Goal: Task Accomplishment & Management: Complete application form

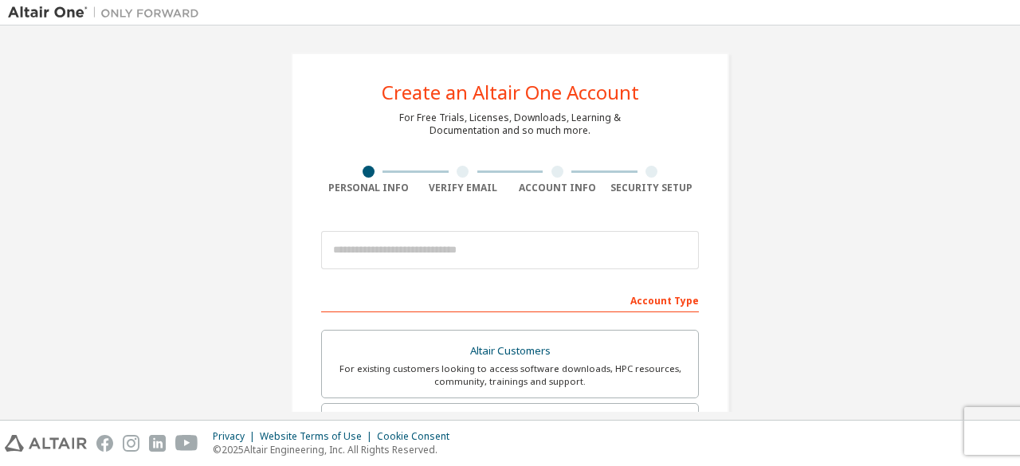
scroll to position [74, 0]
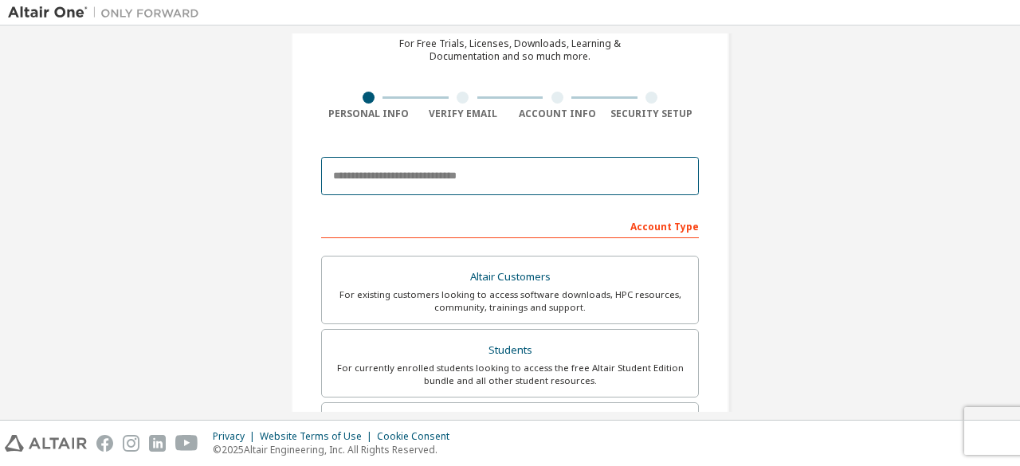
click at [445, 181] on input "email" at bounding box center [510, 176] width 378 height 38
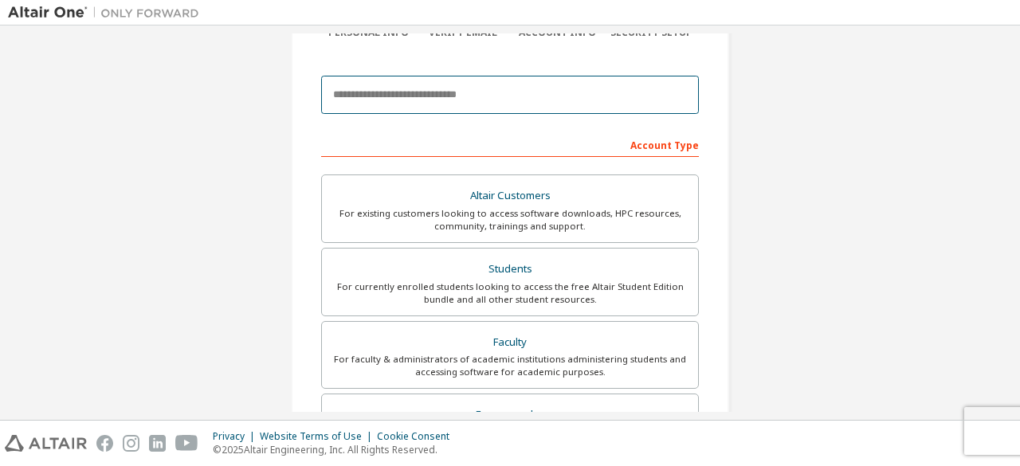
scroll to position [157, 0]
paste input "**********"
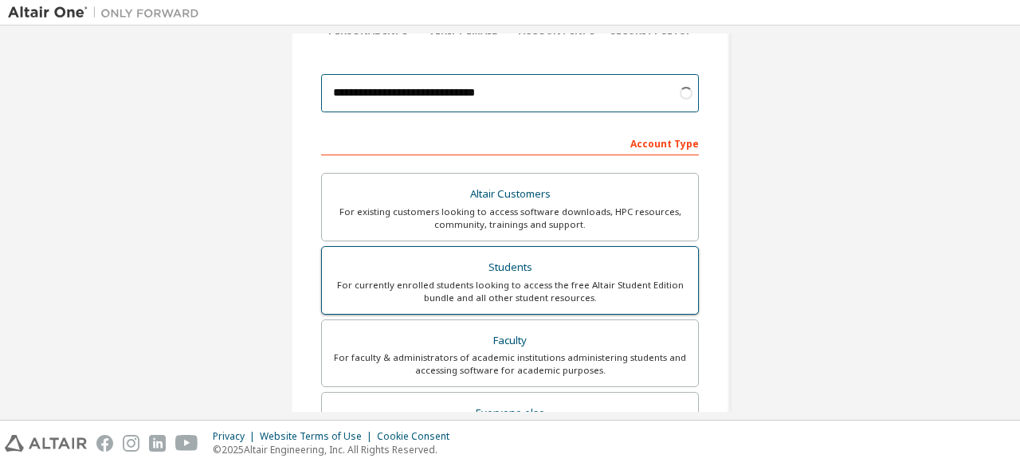
type input "**********"
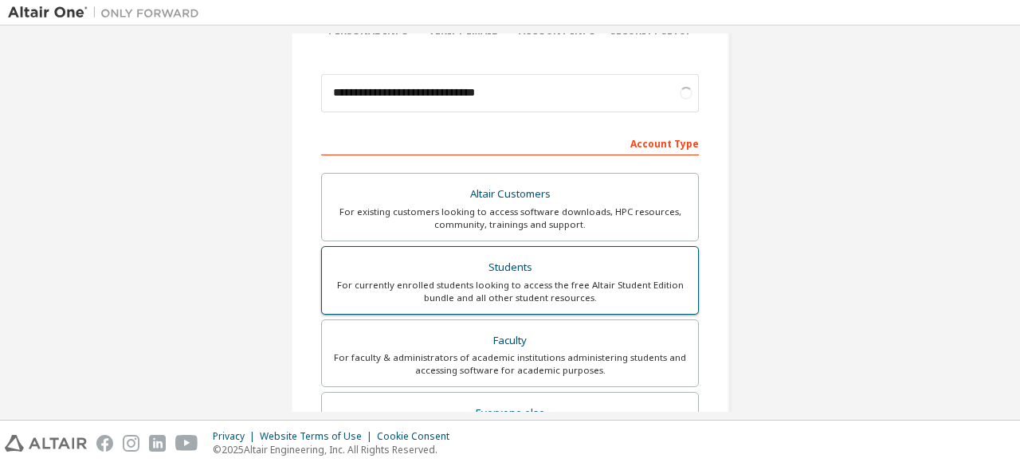
click at [564, 294] on div "For currently enrolled students looking to access the free Altair Student Editi…" at bounding box center [510, 292] width 357 height 26
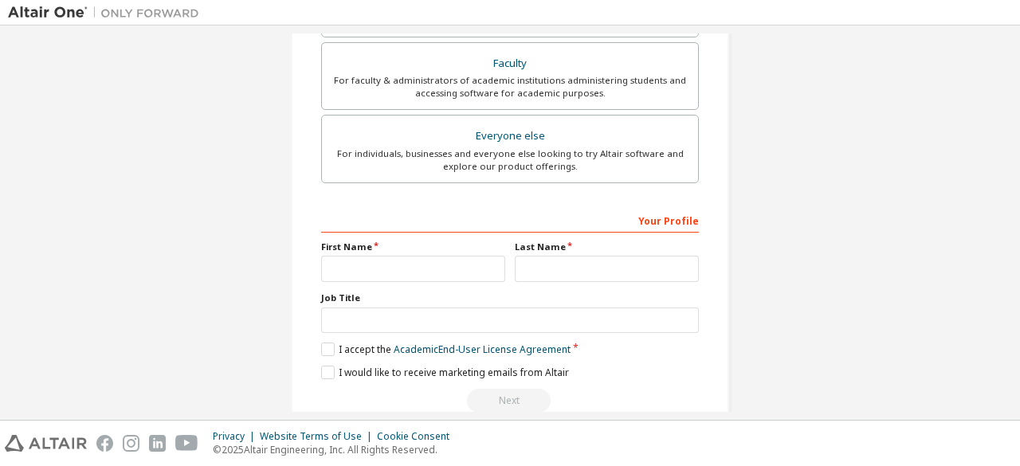
scroll to position [439, 0]
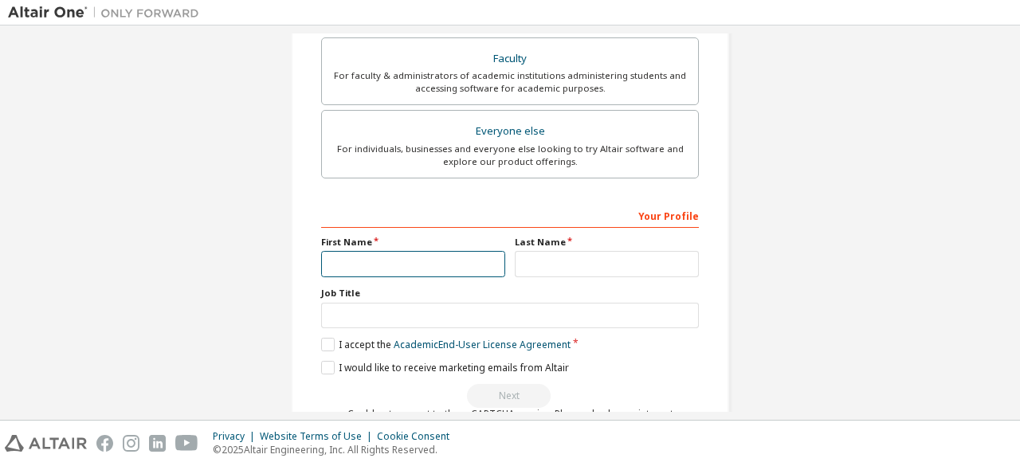
click at [416, 254] on input "text" at bounding box center [413, 264] width 184 height 26
type input "*****"
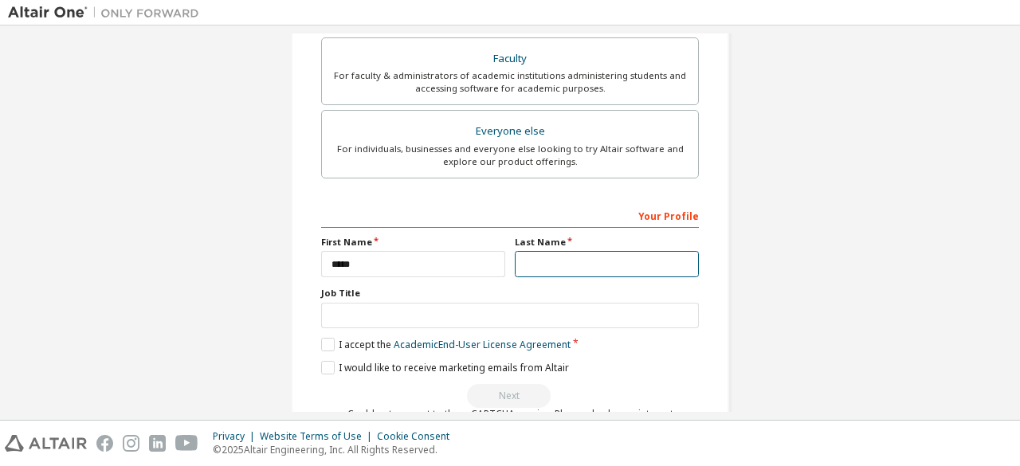
click at [552, 257] on input "text" at bounding box center [607, 264] width 184 height 26
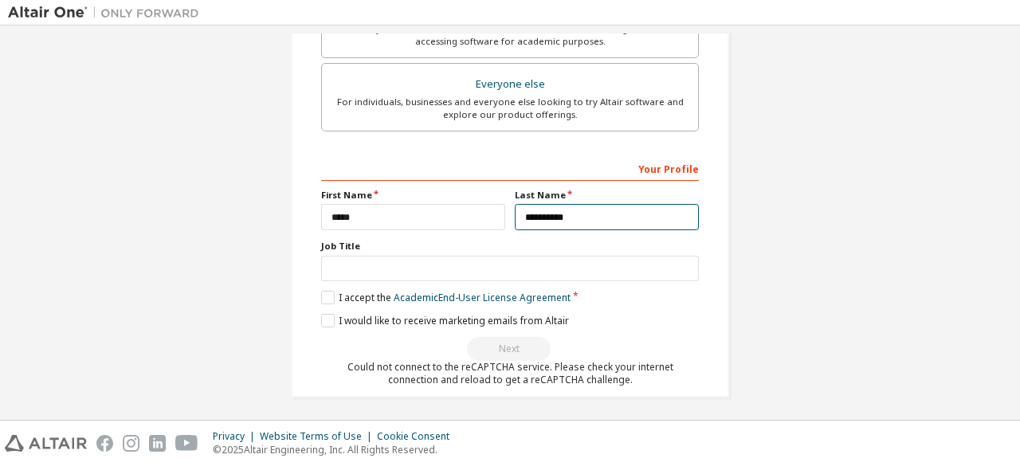
type input "**********"
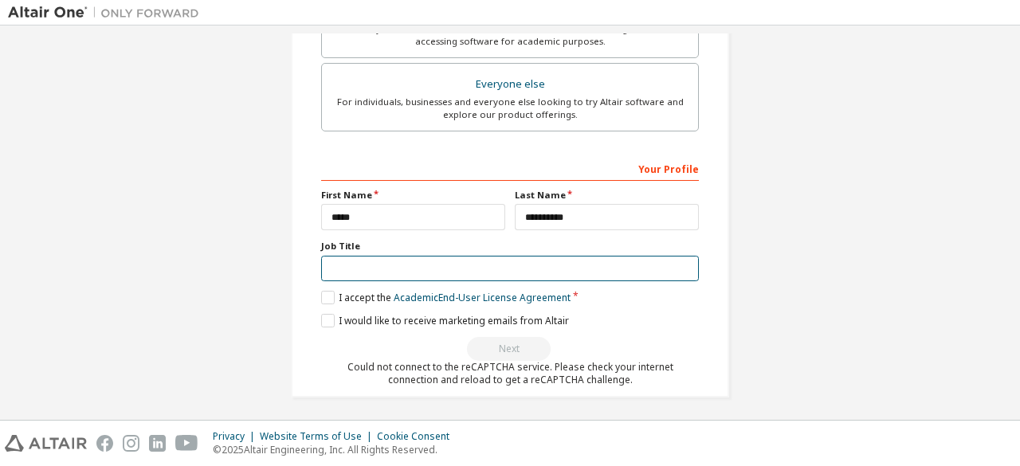
click at [455, 270] on input "text" at bounding box center [510, 269] width 378 height 26
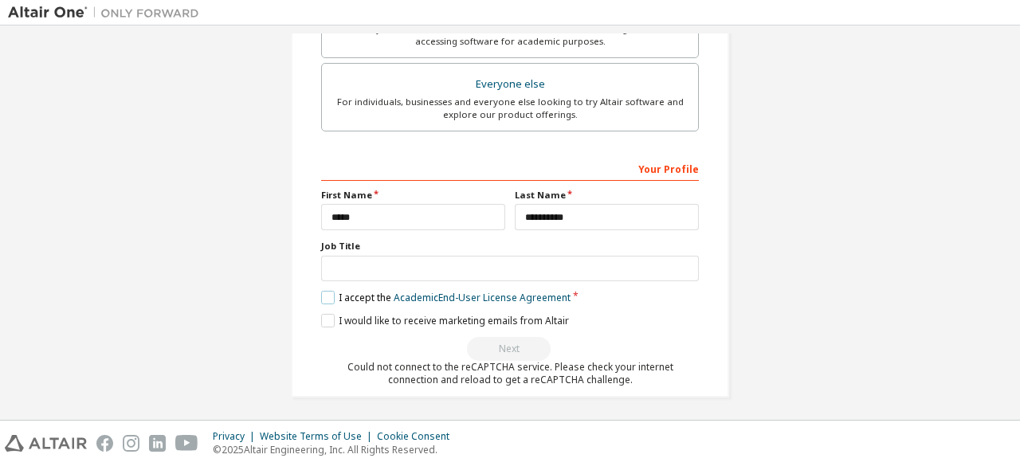
click at [321, 291] on label "I accept the Academic End-User License Agreement" at bounding box center [445, 298] width 249 height 14
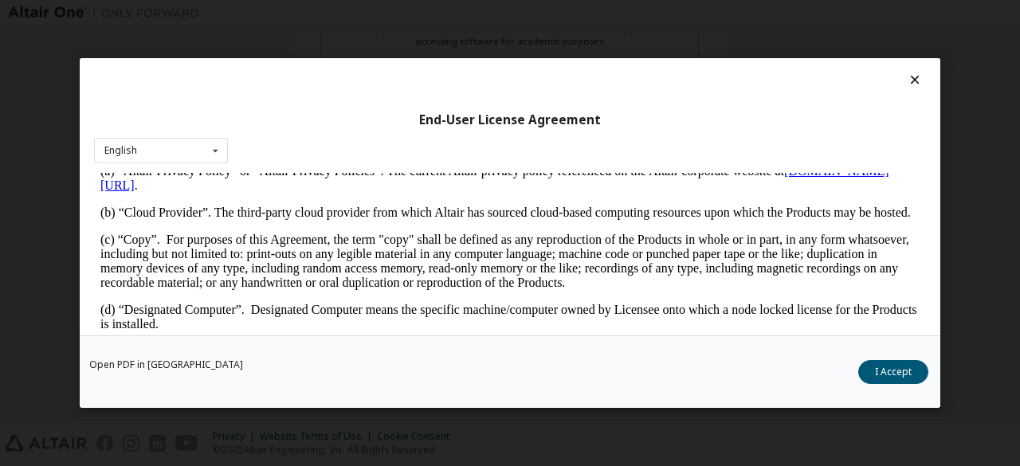
scroll to position [392, 0]
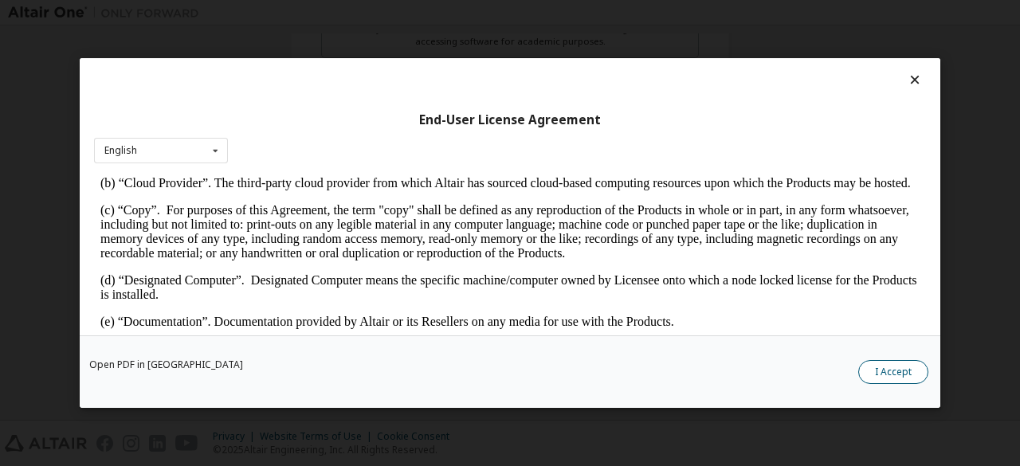
click at [910, 367] on button "I Accept" at bounding box center [893, 372] width 70 height 24
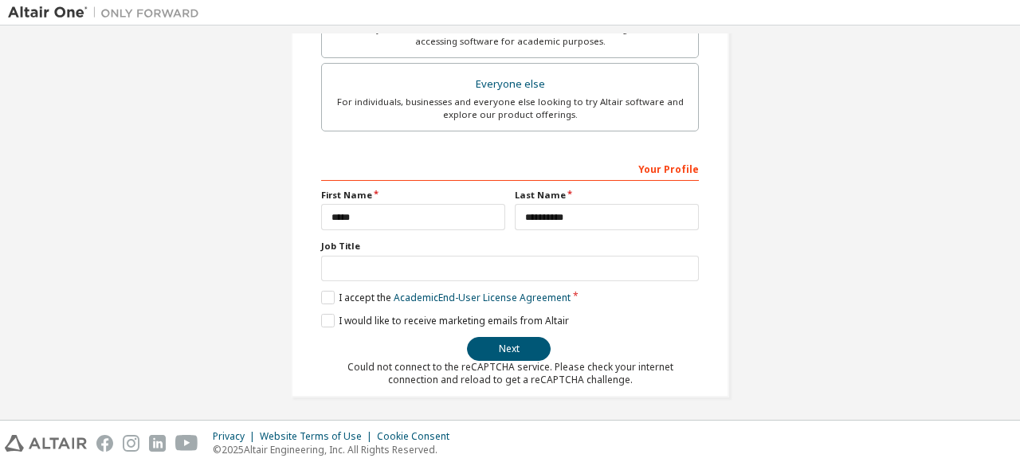
click at [325, 315] on label "I would like to receive marketing emails from Altair" at bounding box center [445, 321] width 248 height 14
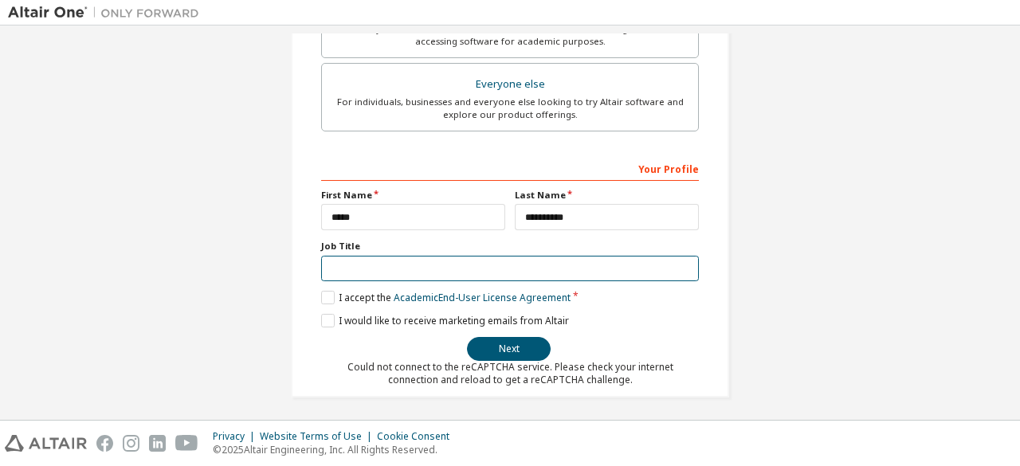
click at [410, 268] on input "text" at bounding box center [510, 269] width 378 height 26
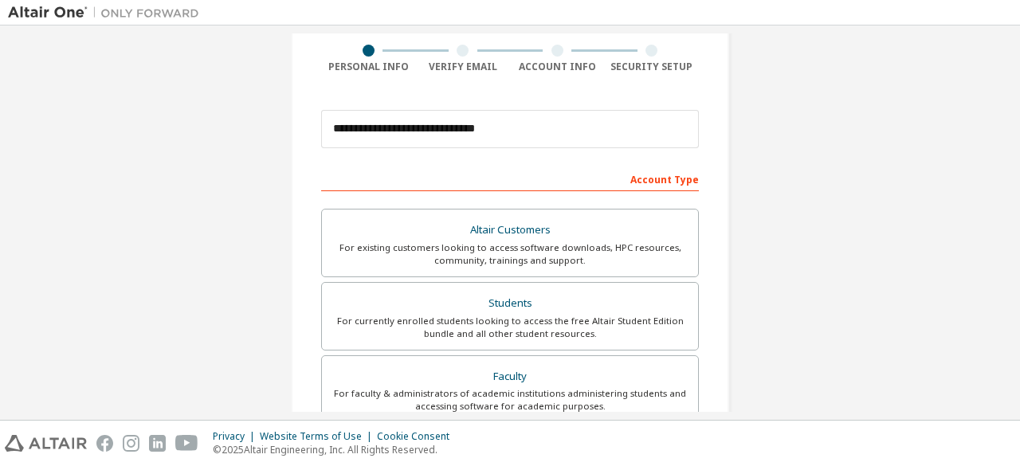
scroll to position [121, 0]
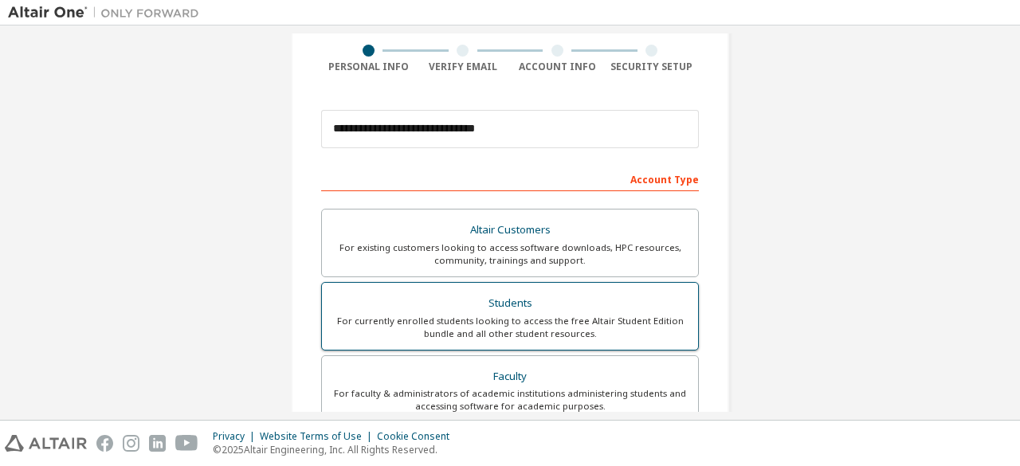
type input "*******"
click at [538, 318] on div "For currently enrolled students looking to access the free Altair Student Editi…" at bounding box center [510, 328] width 357 height 26
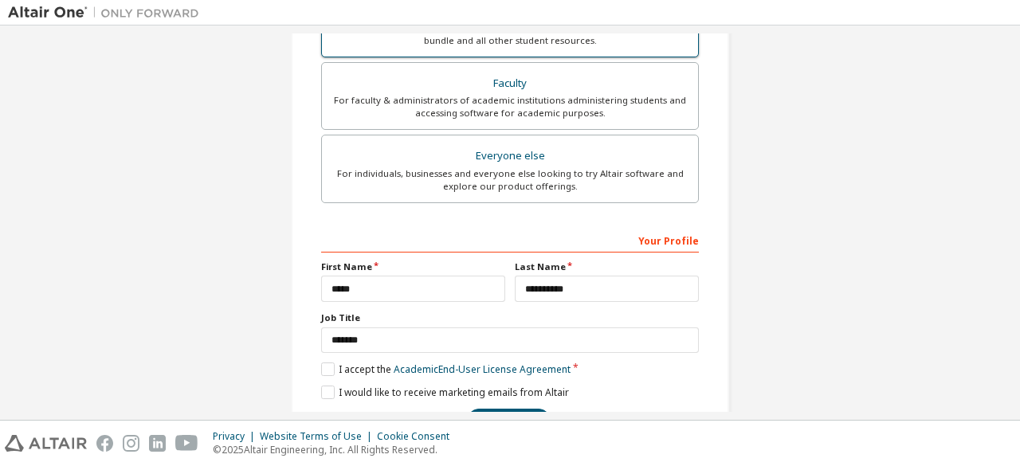
scroll to position [486, 0]
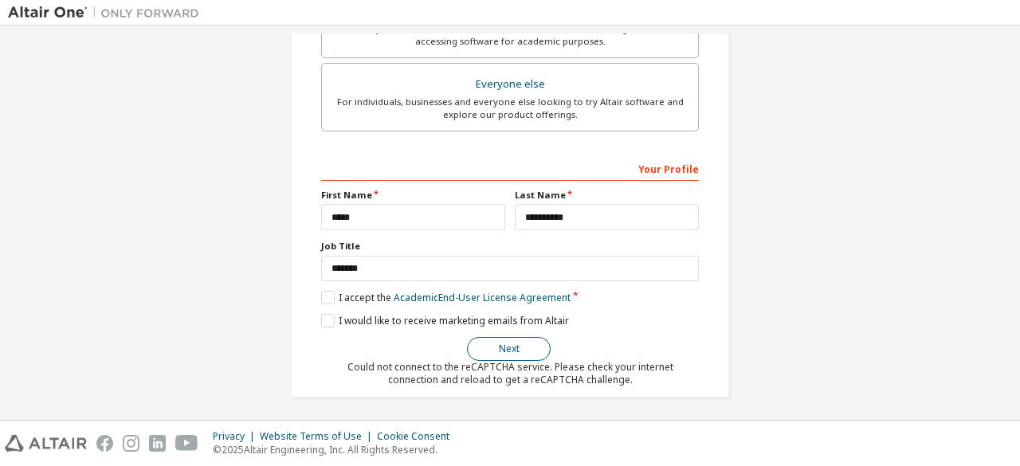
click at [489, 343] on button "Next" at bounding box center [509, 349] width 84 height 24
click at [499, 346] on button "Next" at bounding box center [509, 349] width 84 height 24
click at [516, 337] on button "Next" at bounding box center [509, 349] width 84 height 24
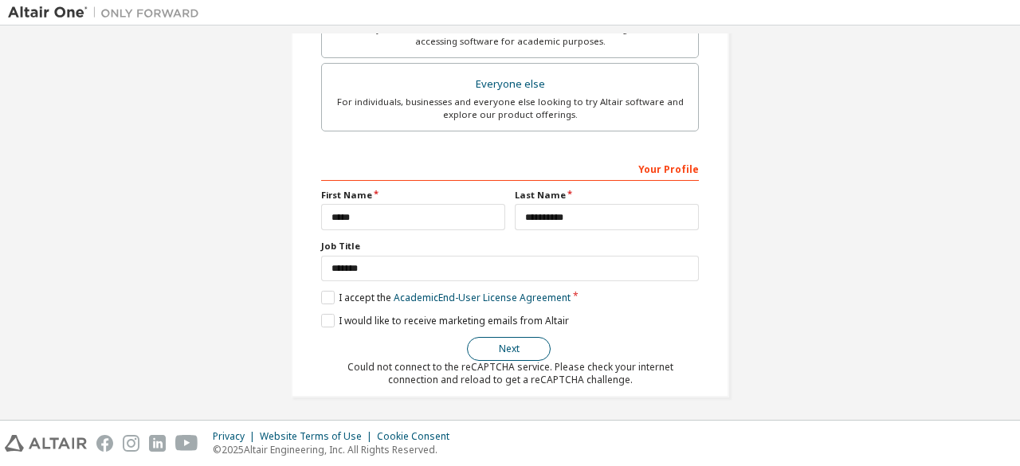
click at [516, 337] on button "Next" at bounding box center [509, 349] width 84 height 24
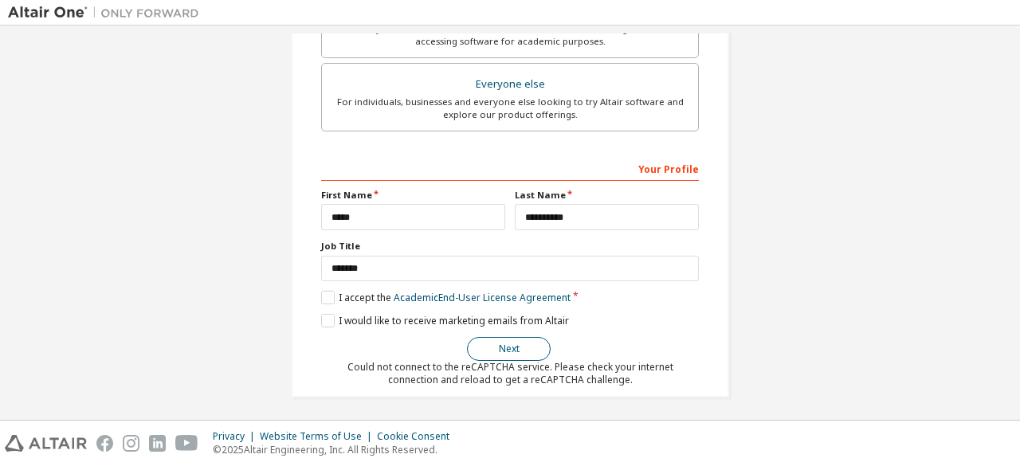
click at [492, 350] on button "Next" at bounding box center [509, 349] width 84 height 24
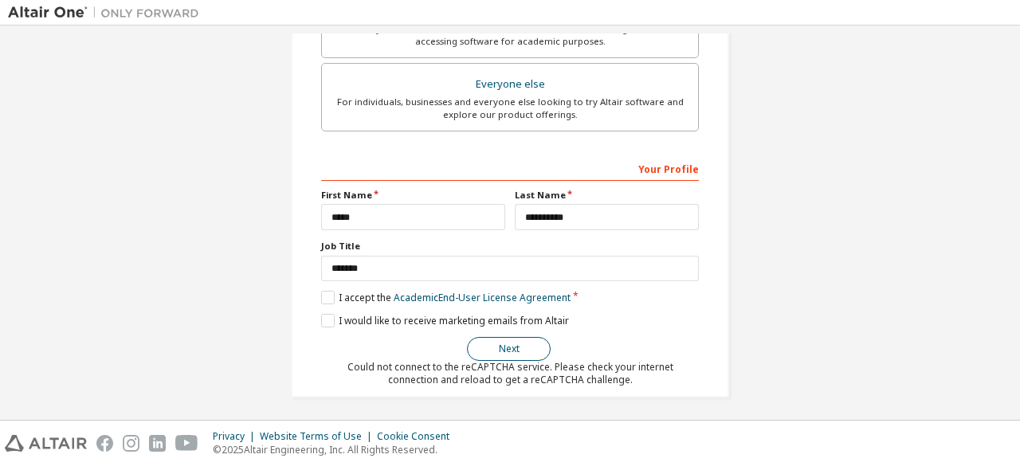
click at [500, 342] on button "Next" at bounding box center [509, 349] width 84 height 24
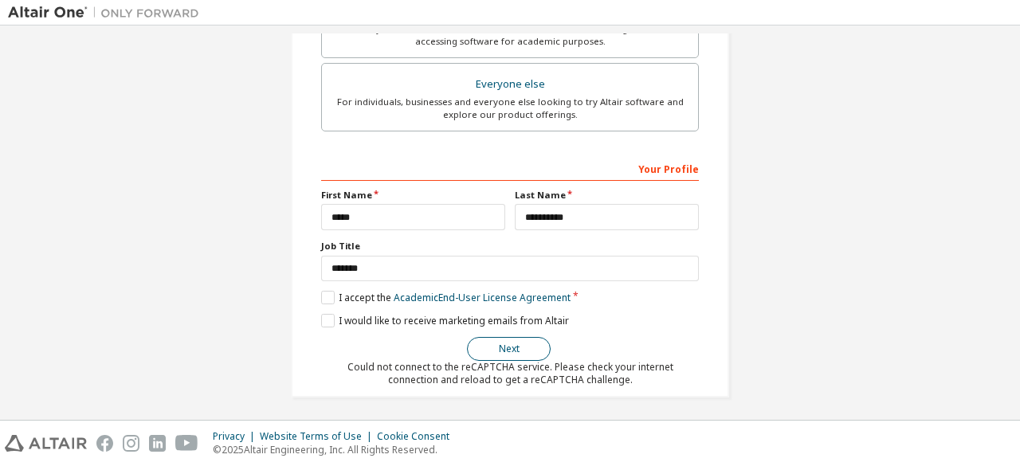
click at [500, 342] on button "Next" at bounding box center [509, 349] width 84 height 24
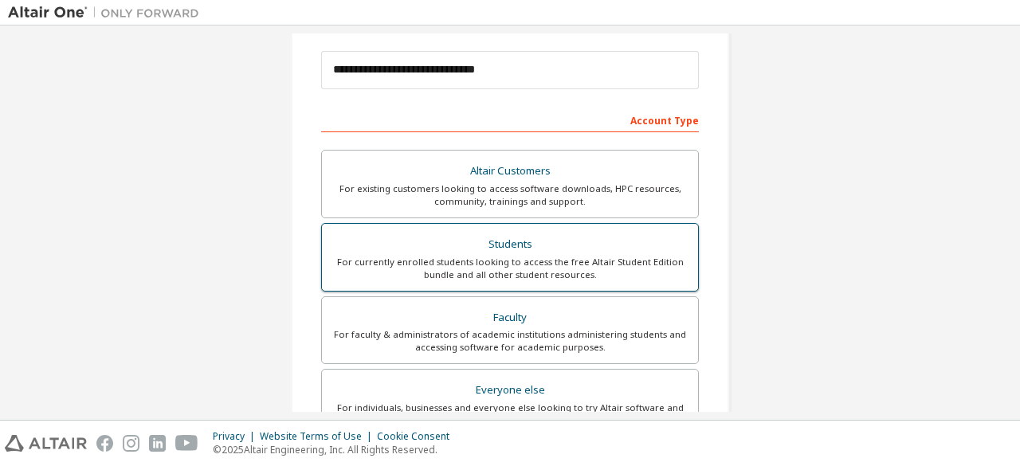
scroll to position [181, 0]
click at [423, 257] on div "For currently enrolled students looking to access the free Altair Student Editi…" at bounding box center [510, 268] width 357 height 26
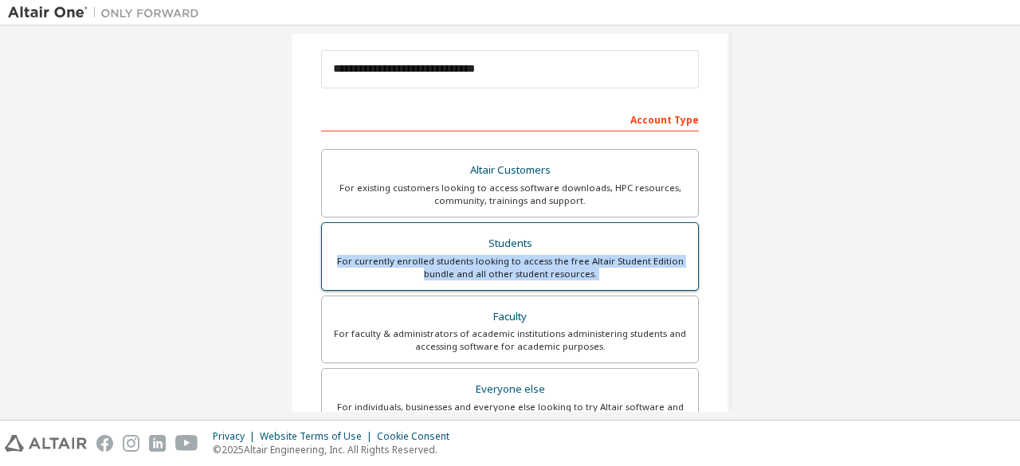
click at [423, 257] on div "For currently enrolled students looking to access the free Altair Student Editi…" at bounding box center [510, 268] width 357 height 26
click at [599, 257] on div "For currently enrolled students looking to access the free Altair Student Editi…" at bounding box center [510, 268] width 357 height 26
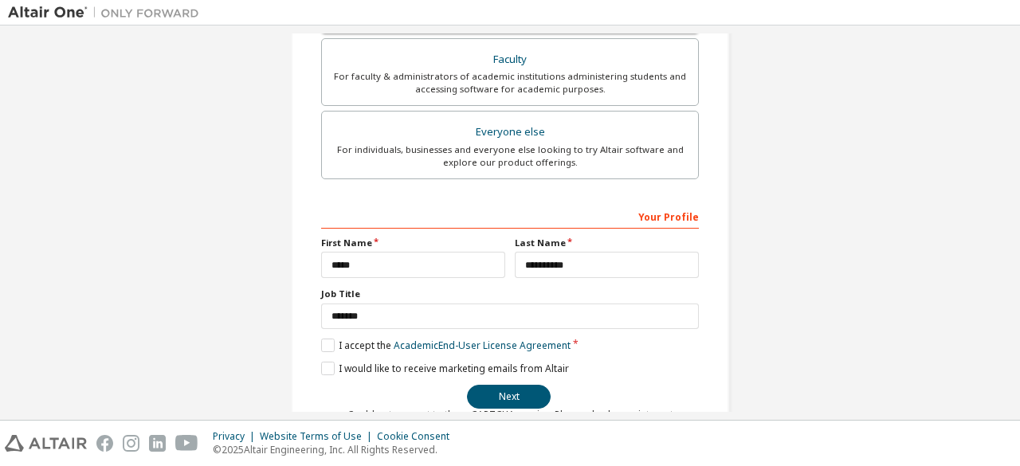
scroll to position [486, 0]
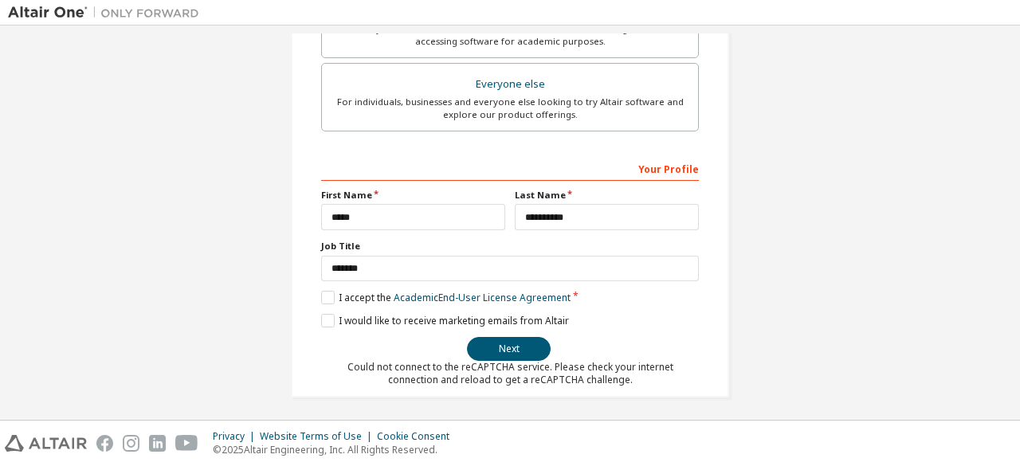
click at [506, 331] on div "**********" at bounding box center [510, 258] width 378 height 206
drag, startPoint x: 506, startPoint y: 331, endPoint x: 504, endPoint y: 348, distance: 17.7
click at [504, 348] on div "**********" at bounding box center [510, 258] width 378 height 206
click at [504, 348] on button "Next" at bounding box center [509, 349] width 84 height 24
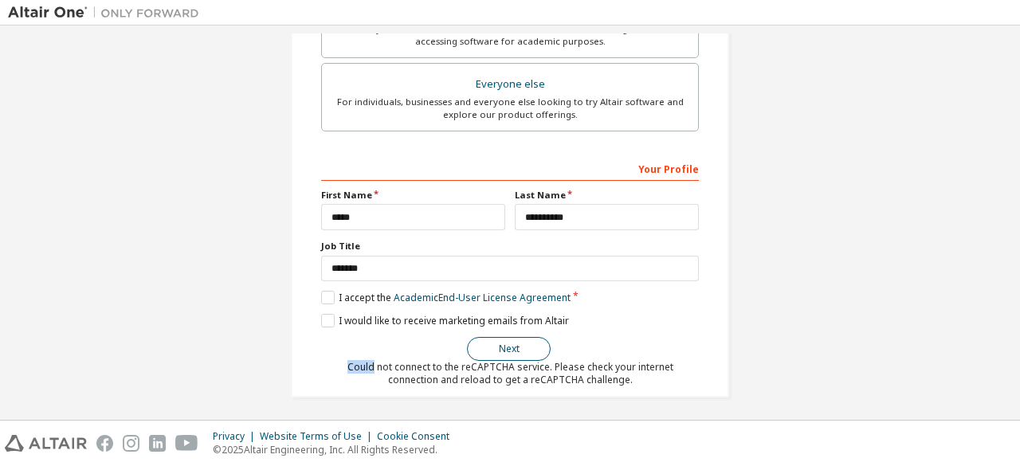
click at [504, 348] on button "Next" at bounding box center [509, 349] width 84 height 24
click at [360, 363] on div "Could not connect to the reCAPTCHA service. Please check your internet connecti…" at bounding box center [510, 374] width 378 height 26
click at [497, 345] on button "Next" at bounding box center [509, 349] width 84 height 24
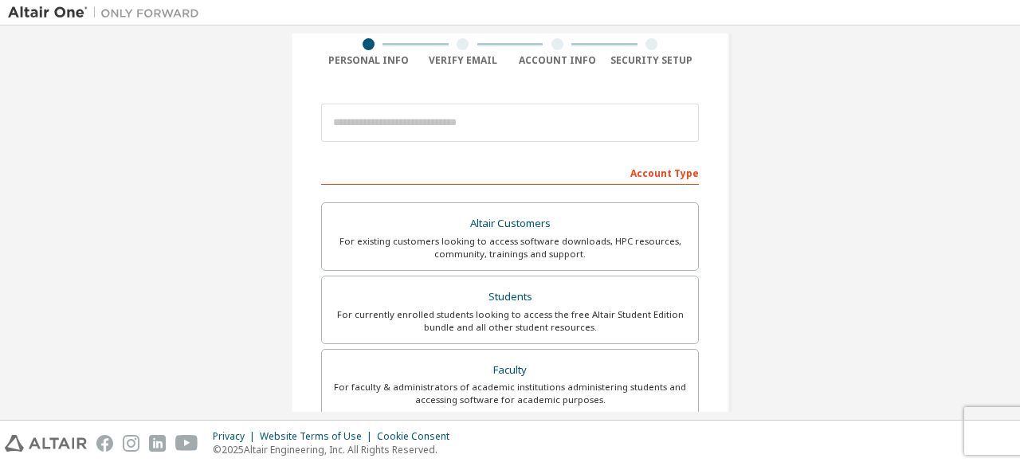
scroll to position [130, 0]
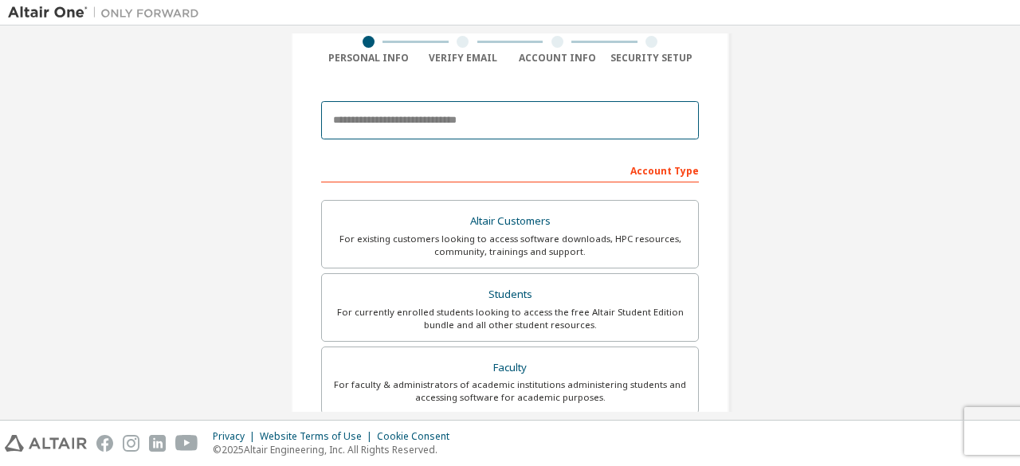
click at [449, 118] on input "email" at bounding box center [510, 120] width 378 height 38
type input "**********"
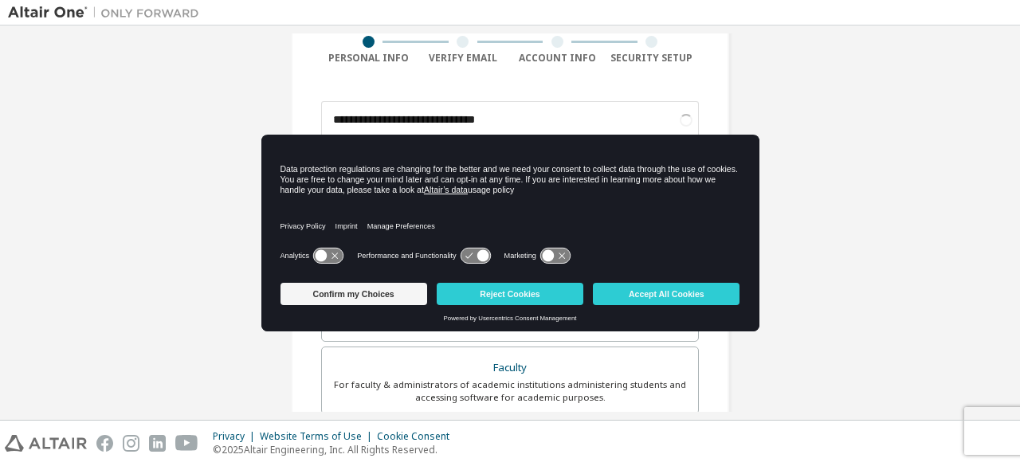
click at [322, 256] on icon at bounding box center [322, 256] width 12 height 12
click at [546, 257] on icon at bounding box center [548, 256] width 12 height 12
click at [473, 254] on icon at bounding box center [475, 256] width 29 height 15
click at [657, 297] on button "Accept All Cookies" at bounding box center [666, 294] width 147 height 22
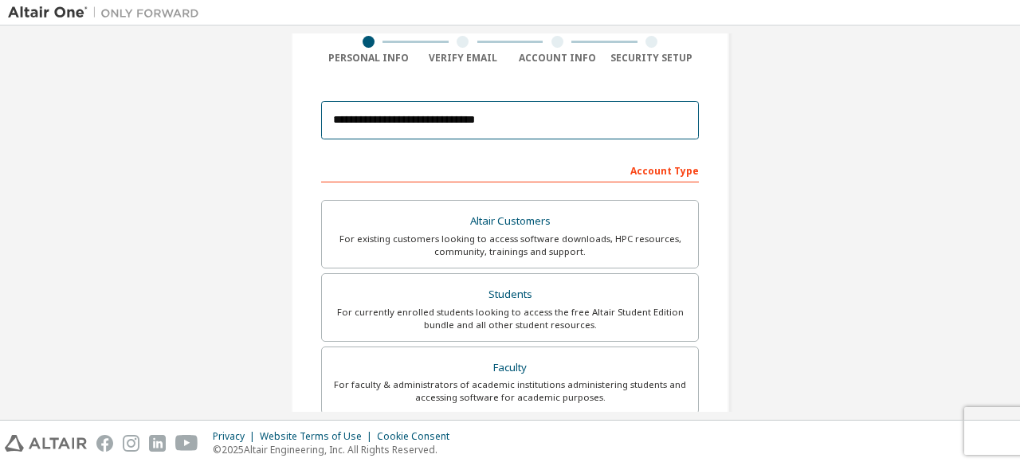
click at [549, 129] on input "**********" at bounding box center [510, 120] width 378 height 38
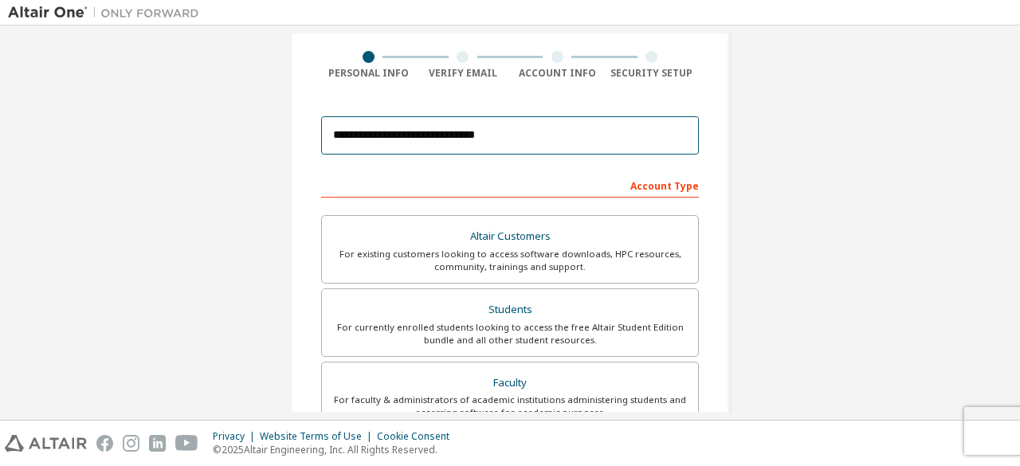
scroll to position [128, 0]
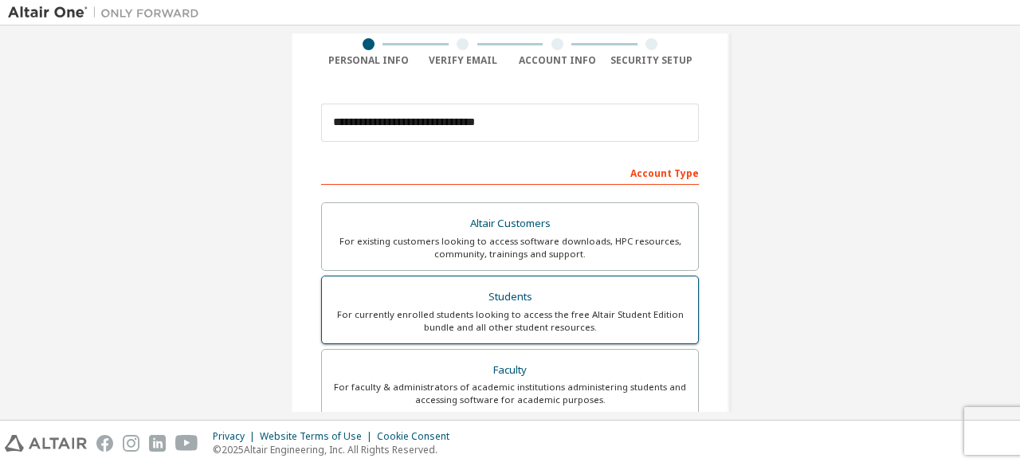
click at [565, 302] on div "Students" at bounding box center [510, 297] width 357 height 22
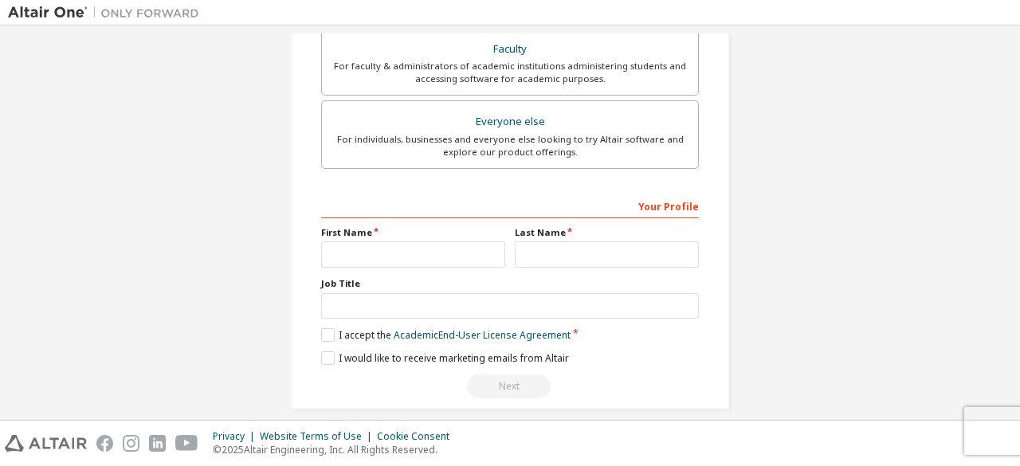
scroll to position [449, 0]
click at [442, 245] on input "text" at bounding box center [413, 254] width 184 height 26
type input "*****"
click at [550, 249] on input "text" at bounding box center [607, 254] width 184 height 26
type input "**********"
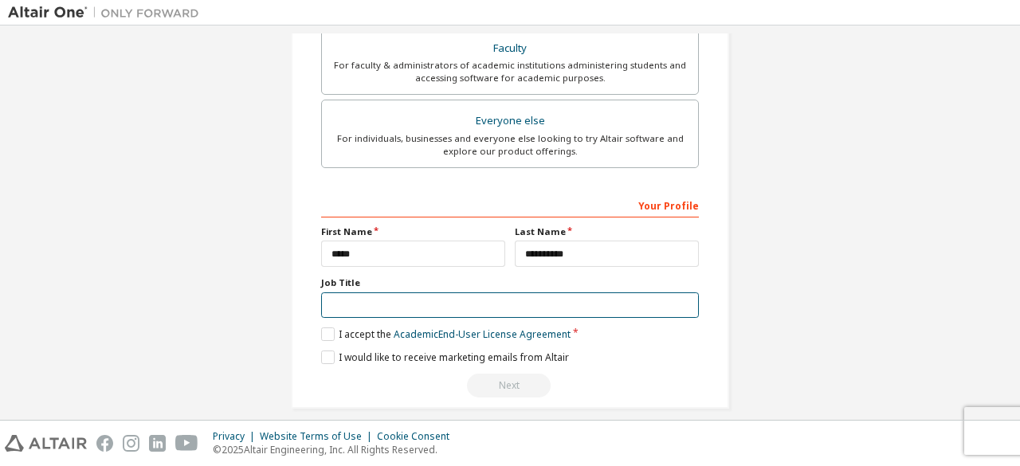
click at [540, 296] on input "text" at bounding box center [510, 305] width 378 height 26
type input "*******"
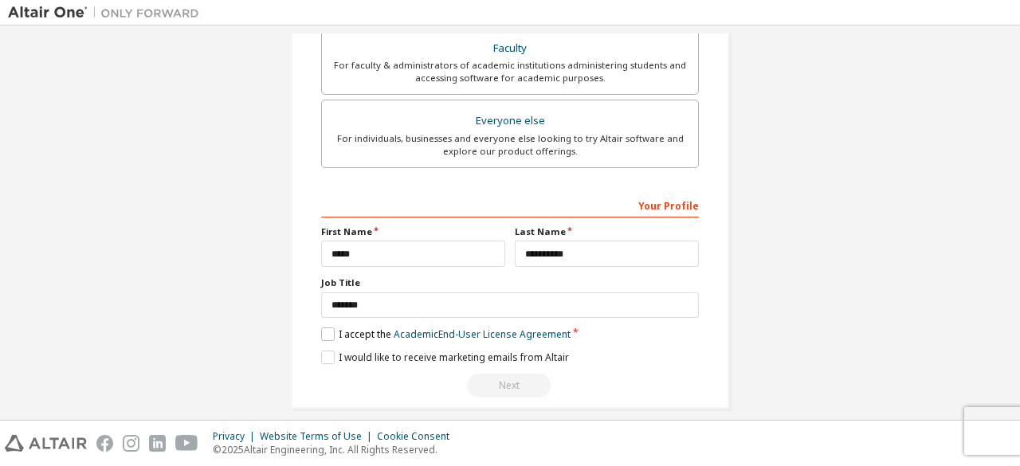
click at [322, 328] on label "I accept the Academic End-User License Agreement" at bounding box center [445, 335] width 249 height 14
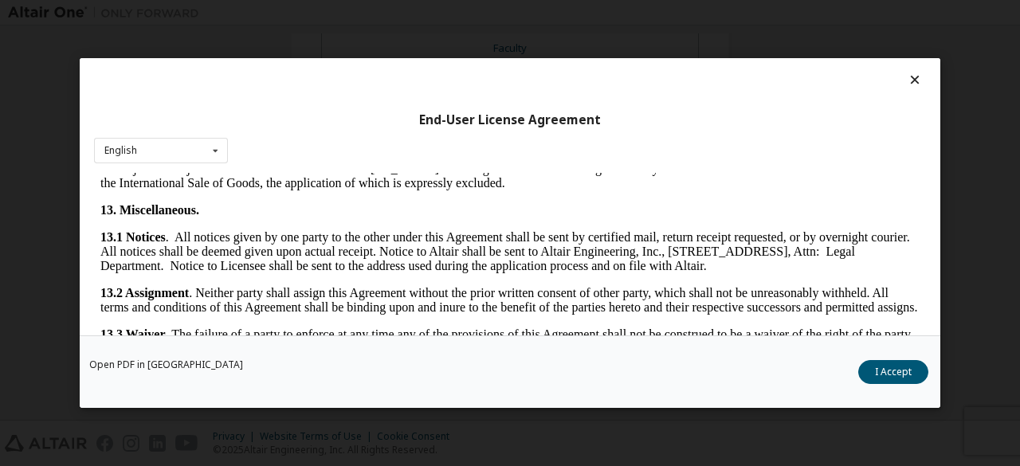
scroll to position [2663, 0]
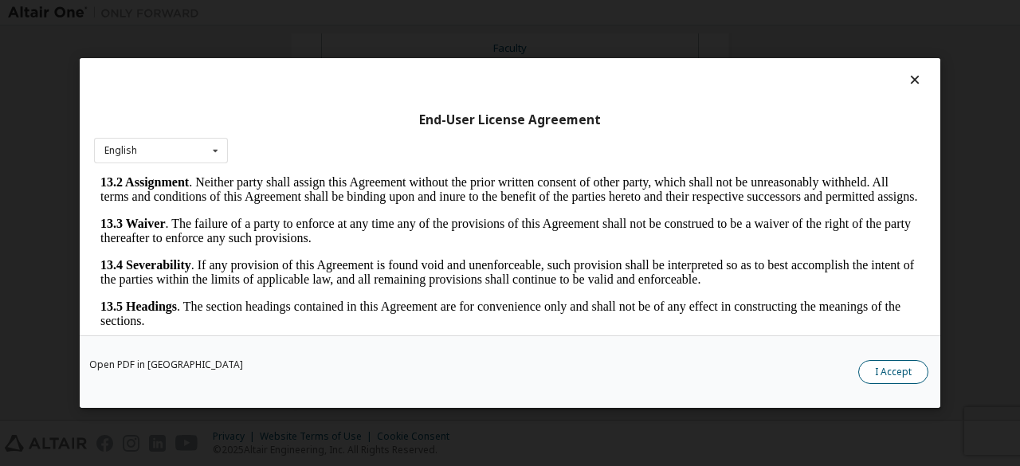
click at [906, 365] on button "I Accept" at bounding box center [893, 372] width 70 height 24
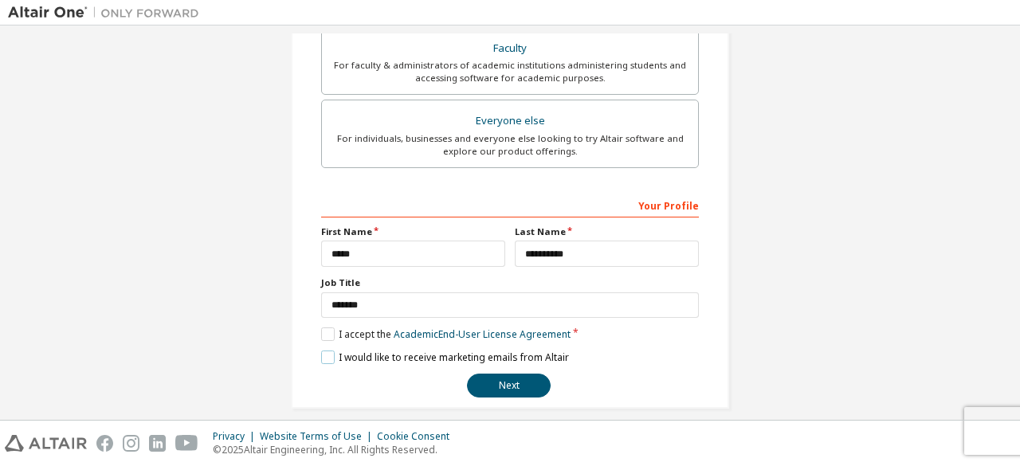
click at [328, 351] on label "I would like to receive marketing emails from Altair" at bounding box center [445, 358] width 248 height 14
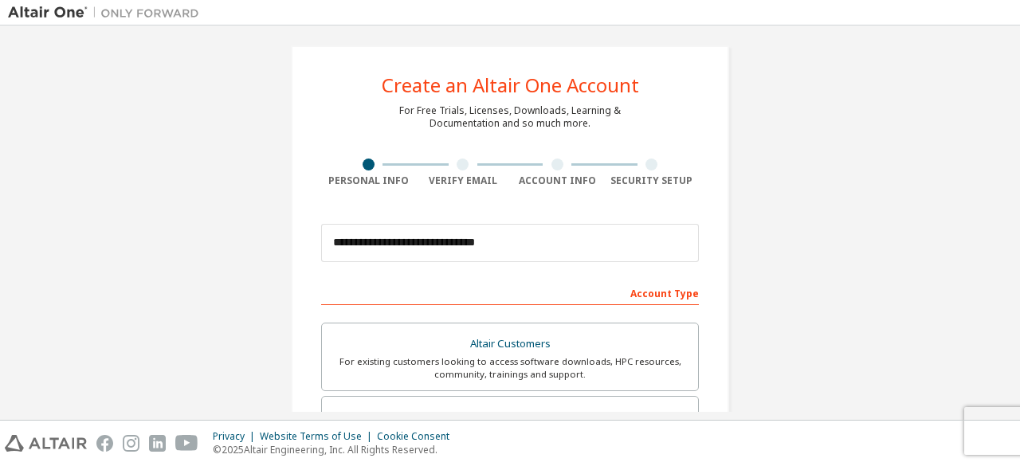
scroll to position [6, 0]
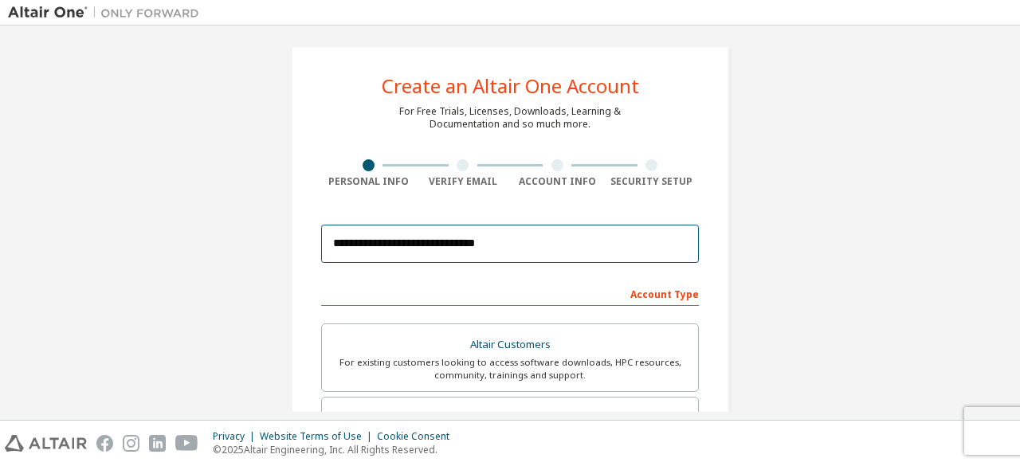
click at [544, 241] on input "**********" at bounding box center [510, 244] width 378 height 38
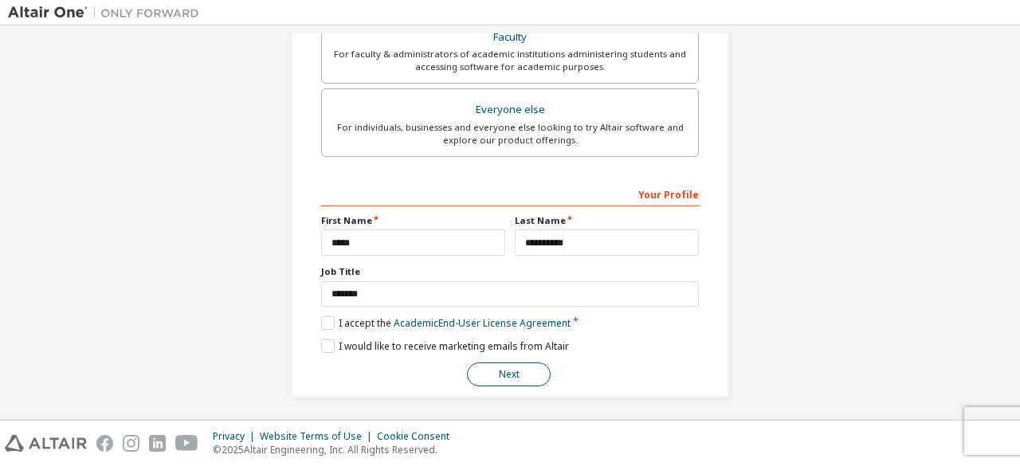
click at [516, 368] on button "Next" at bounding box center [509, 375] width 84 height 24
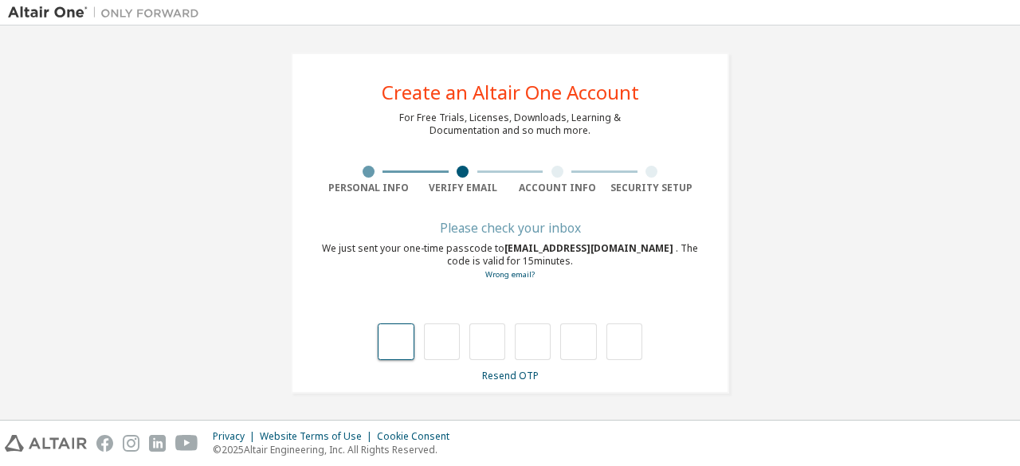
type input "*"
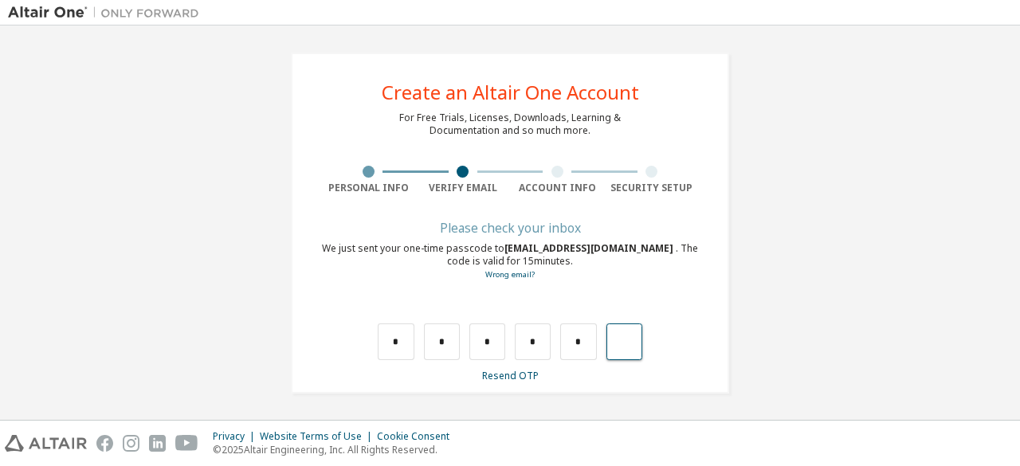
type input "*"
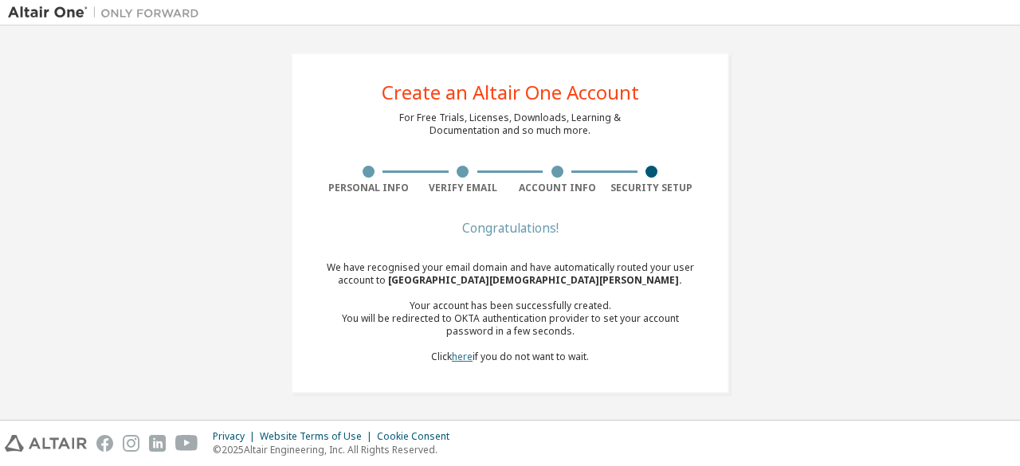
click at [460, 355] on link "here" at bounding box center [462, 357] width 21 height 14
